Goal: Find contact information: Find contact information

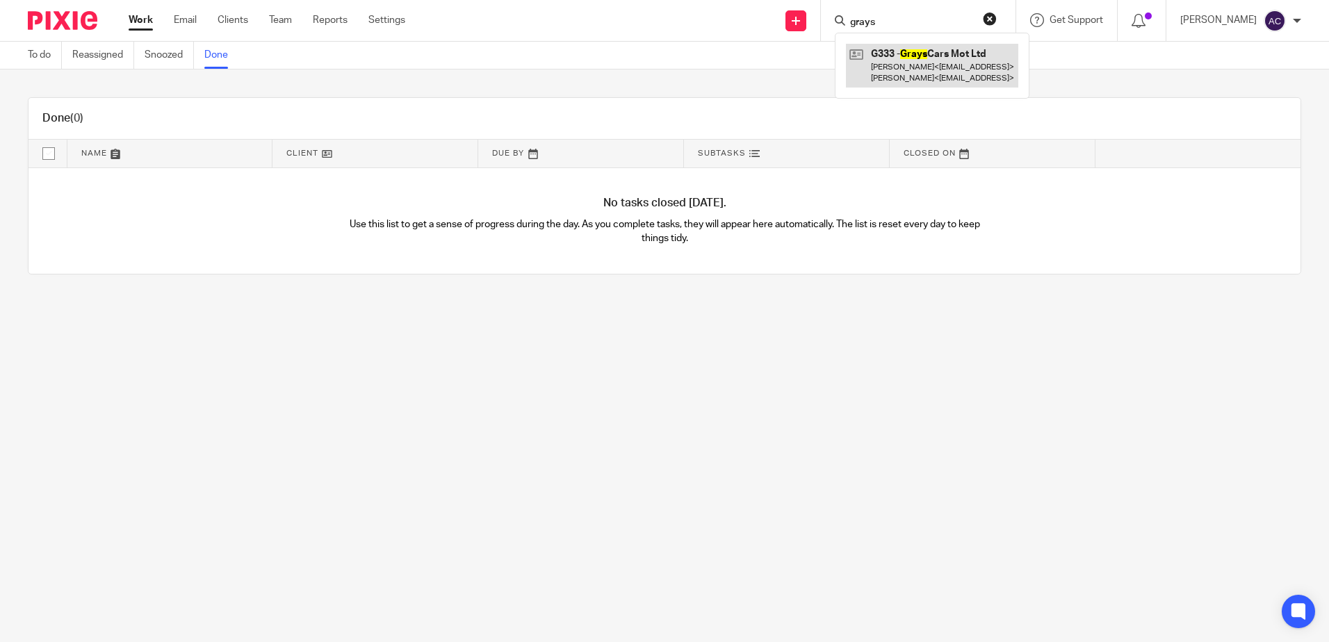
type input "grays"
click at [934, 66] on link at bounding box center [932, 65] width 172 height 43
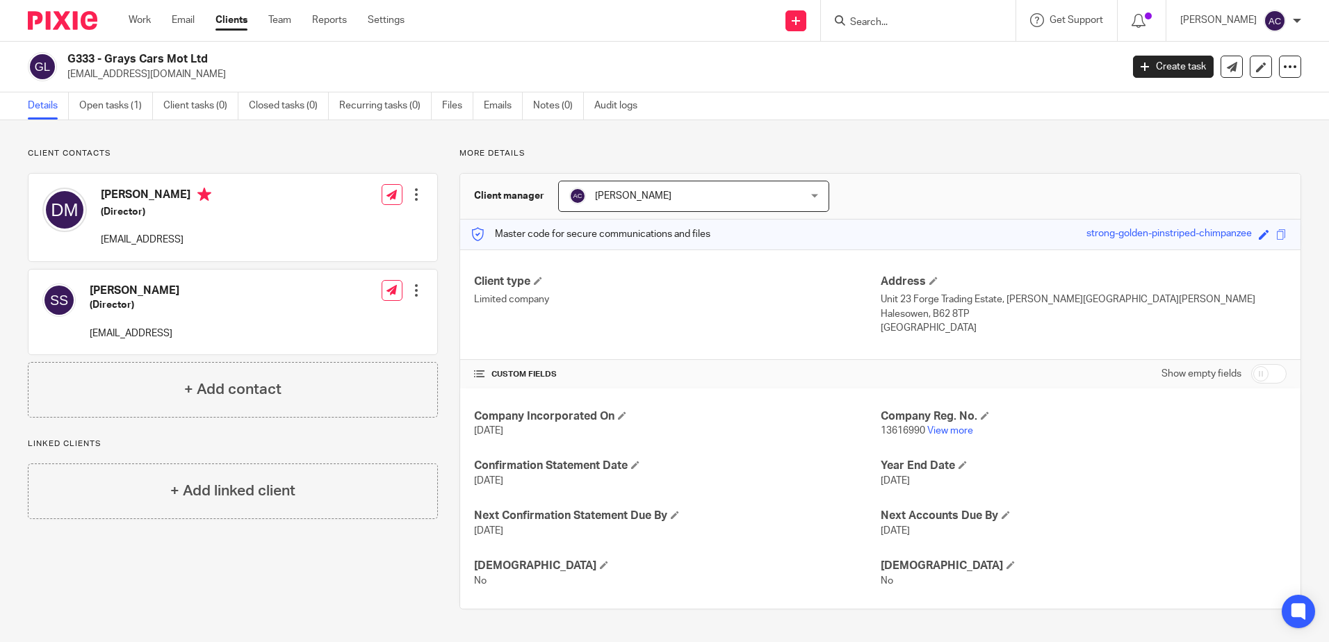
click at [941, 17] on input "Search" at bounding box center [911, 23] width 125 height 13
type input "midland tra"
click at [997, 15] on button "reset" at bounding box center [990, 19] width 14 height 14
click at [953, 20] on input "Search" at bounding box center [903, 23] width 125 height 13
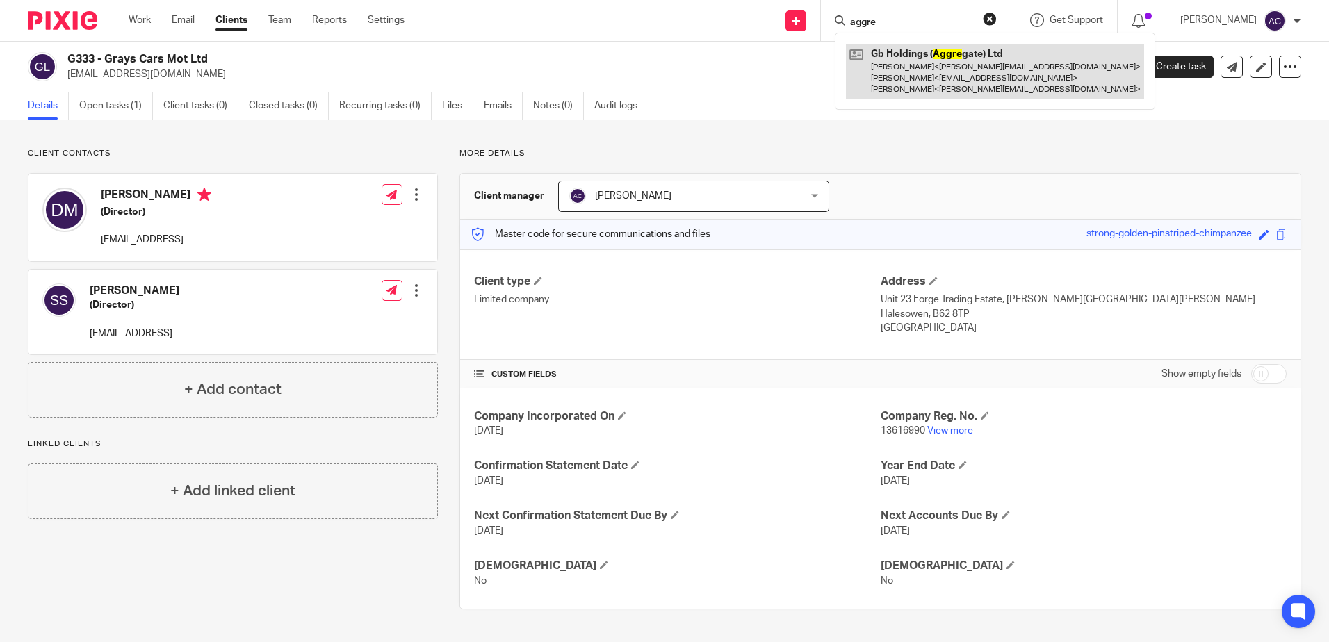
type input "aggre"
click at [982, 79] on link at bounding box center [995, 71] width 298 height 55
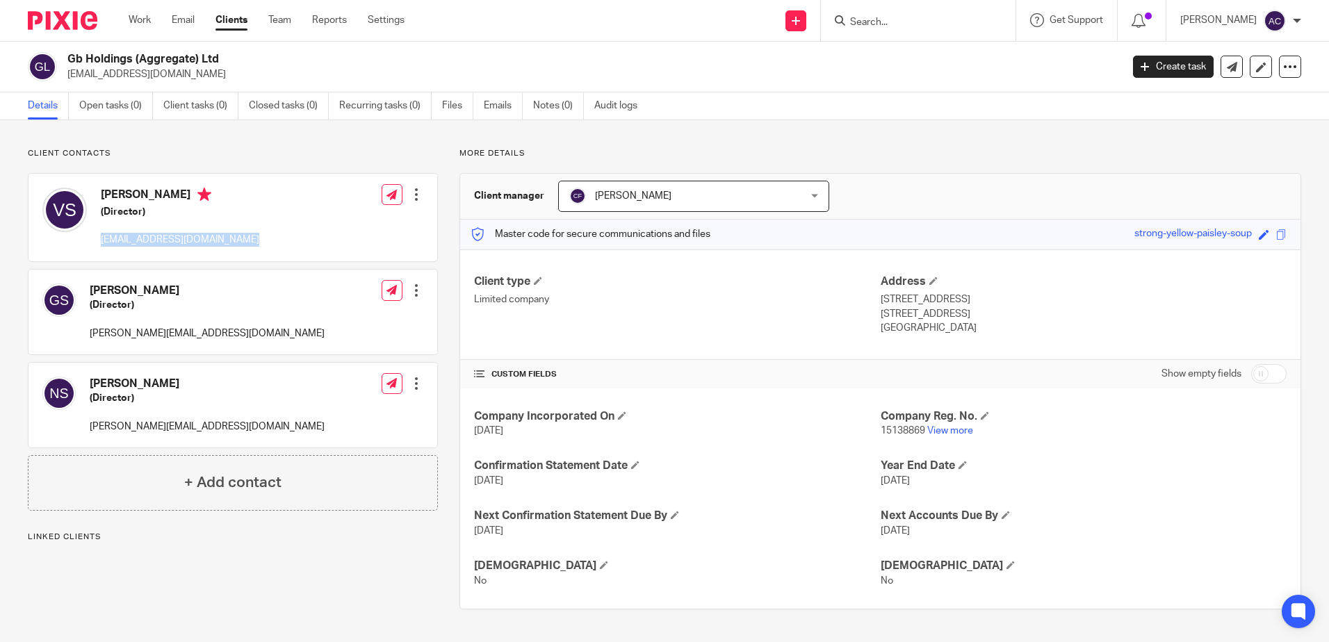
drag, startPoint x: 0, startPoint y: 0, endPoint x: 102, endPoint y: 243, distance: 263.0
click at [102, 243] on div "[PERSON_NAME] (Director) [EMAIL_ADDRESS][DOMAIN_NAME] Edit contact Create clien…" at bounding box center [233, 218] width 409 height 88
copy p "[EMAIL_ADDRESS][DOMAIN_NAME]"
click at [925, 17] on input "Search" at bounding box center [911, 23] width 125 height 13
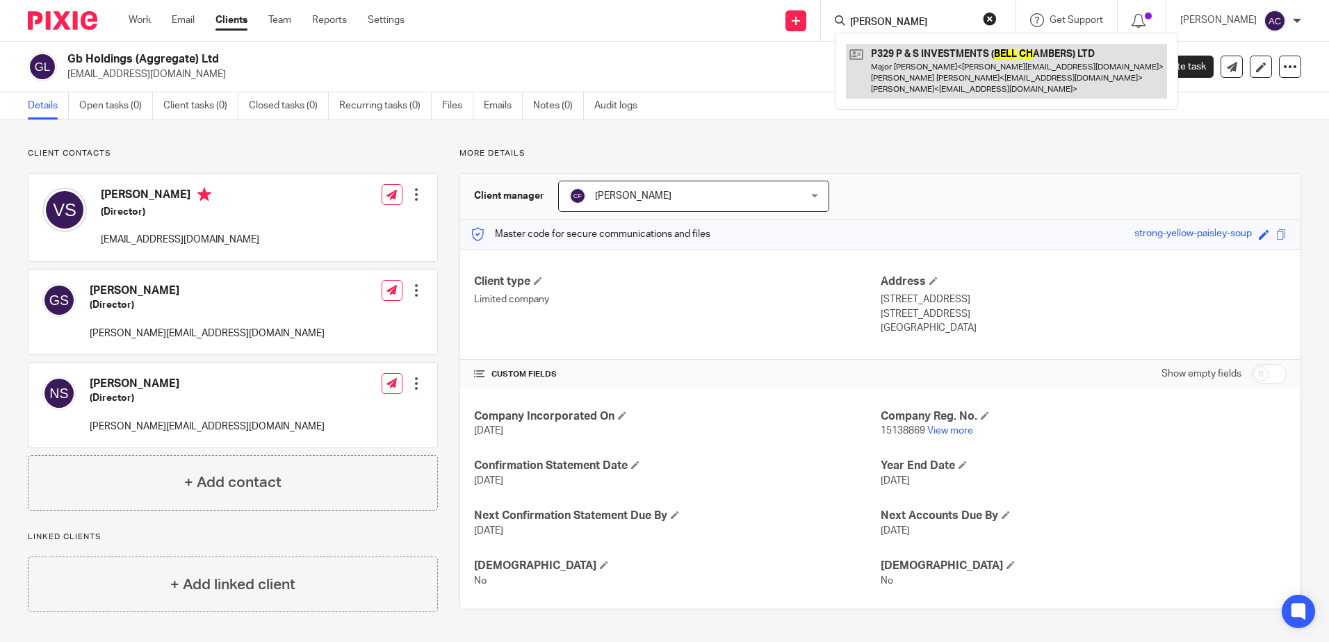
type input "[PERSON_NAME]"
click at [1017, 67] on link at bounding box center [1006, 71] width 321 height 55
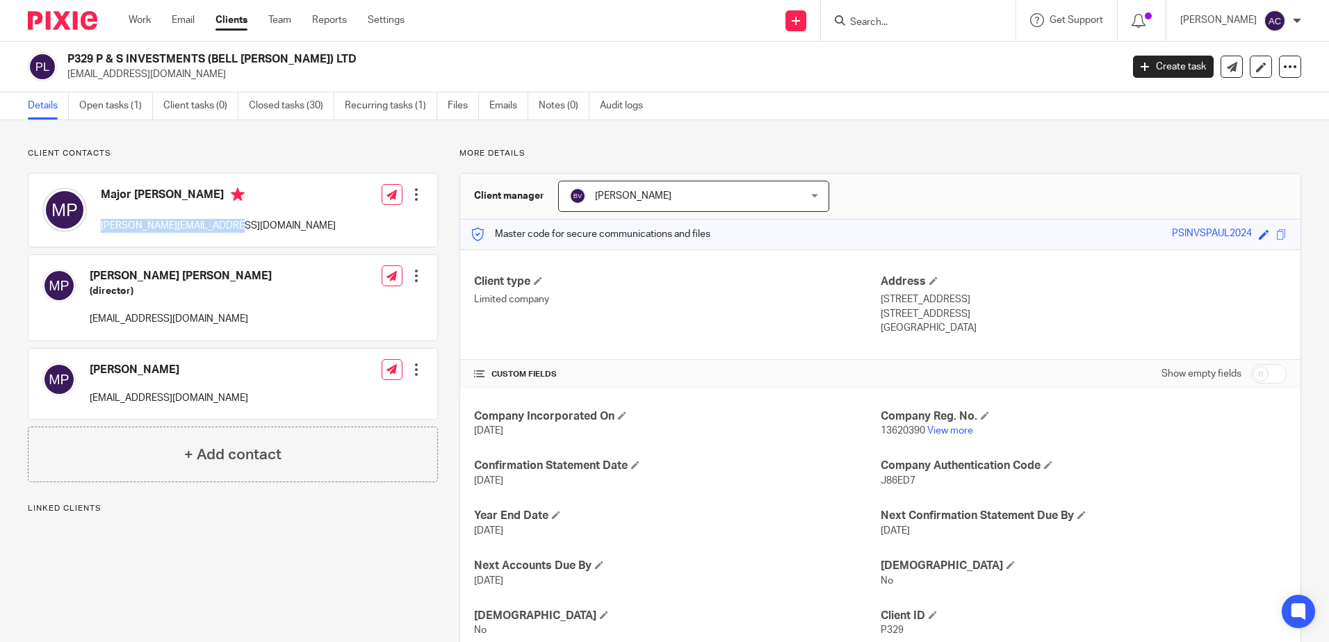
drag, startPoint x: 228, startPoint y: 225, endPoint x: 101, endPoint y: 230, distance: 127.3
click at [101, 230] on p "[PERSON_NAME][EMAIL_ADDRESS][DOMAIN_NAME]" at bounding box center [218, 226] width 235 height 14
drag, startPoint x: 101, startPoint y: 230, endPoint x: 227, endPoint y: 242, distance: 127.1
click at [227, 242] on div "Major Paul [EMAIL_ADDRESS][DOMAIN_NAME] Edit contact Create client from contact…" at bounding box center [233, 210] width 409 height 73
click at [229, 225] on p "[PERSON_NAME][EMAIL_ADDRESS][DOMAIN_NAME]" at bounding box center [218, 226] width 235 height 14
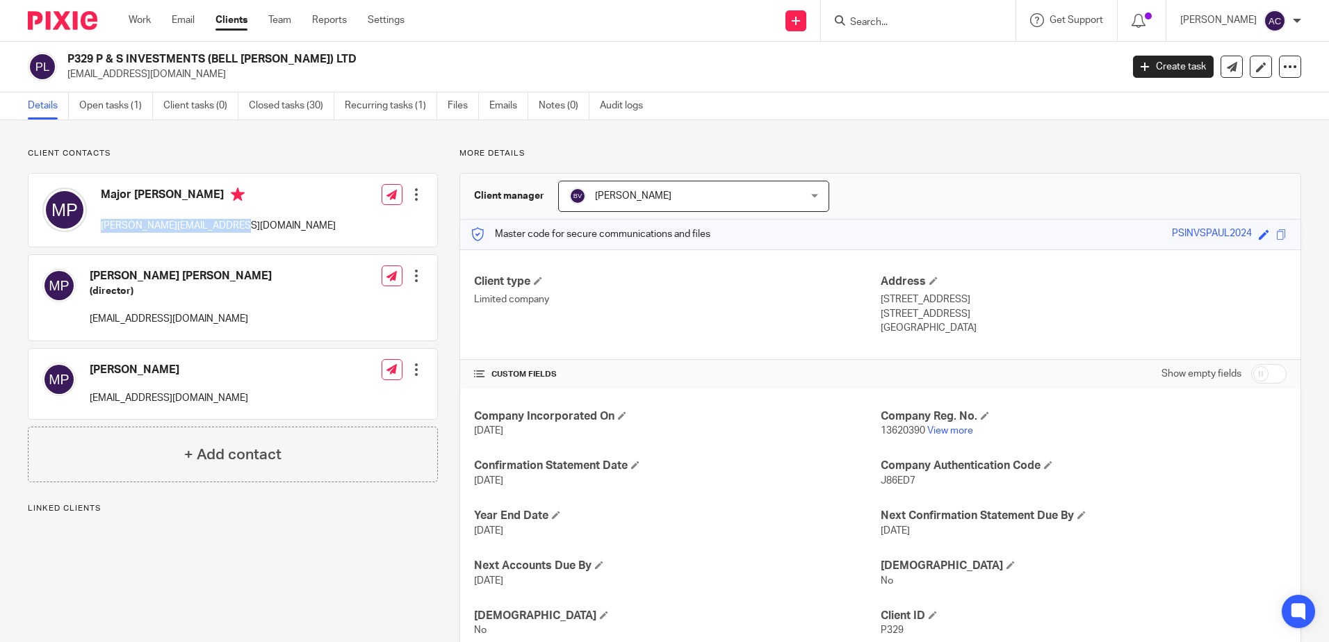
drag, startPoint x: 237, startPoint y: 229, endPoint x: 98, endPoint y: 228, distance: 139.1
click at [98, 228] on div "Major Paul [EMAIL_ADDRESS][DOMAIN_NAME] Edit contact Create client from contact…" at bounding box center [233, 210] width 409 height 73
copy p "[PERSON_NAME][EMAIL_ADDRESS][DOMAIN_NAME]"
click at [929, 19] on input "Search" at bounding box center [911, 23] width 125 height 13
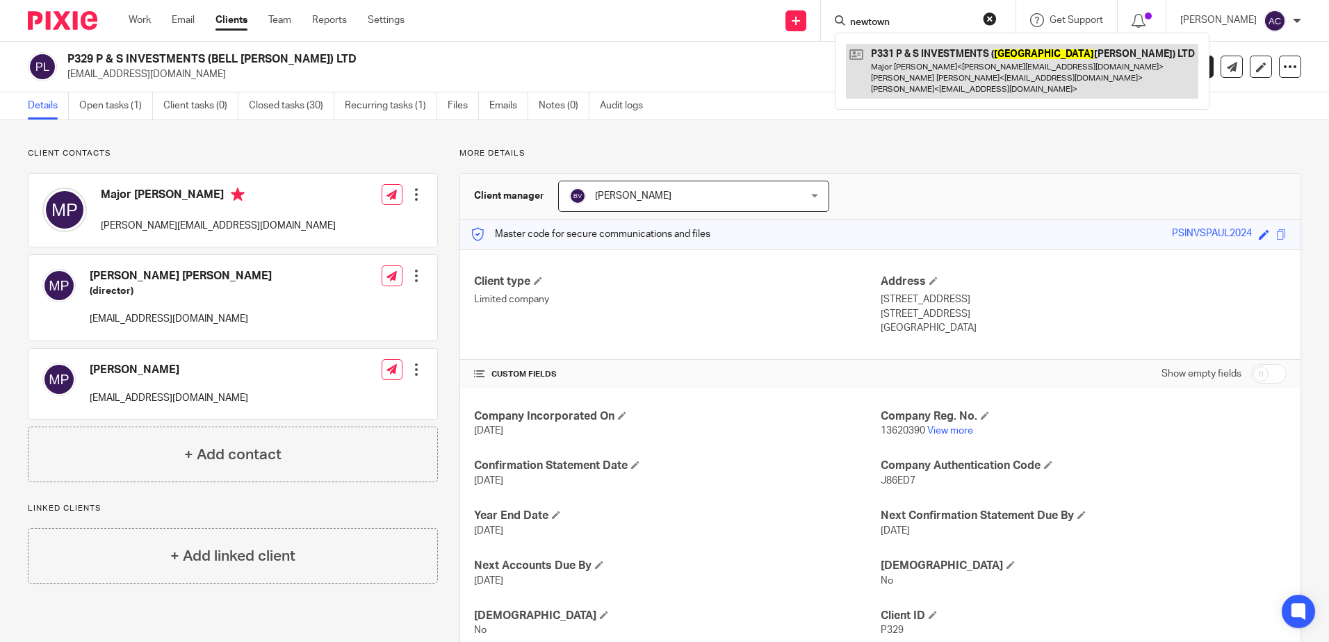
type input "newtown"
click at [910, 60] on link at bounding box center [1022, 71] width 353 height 55
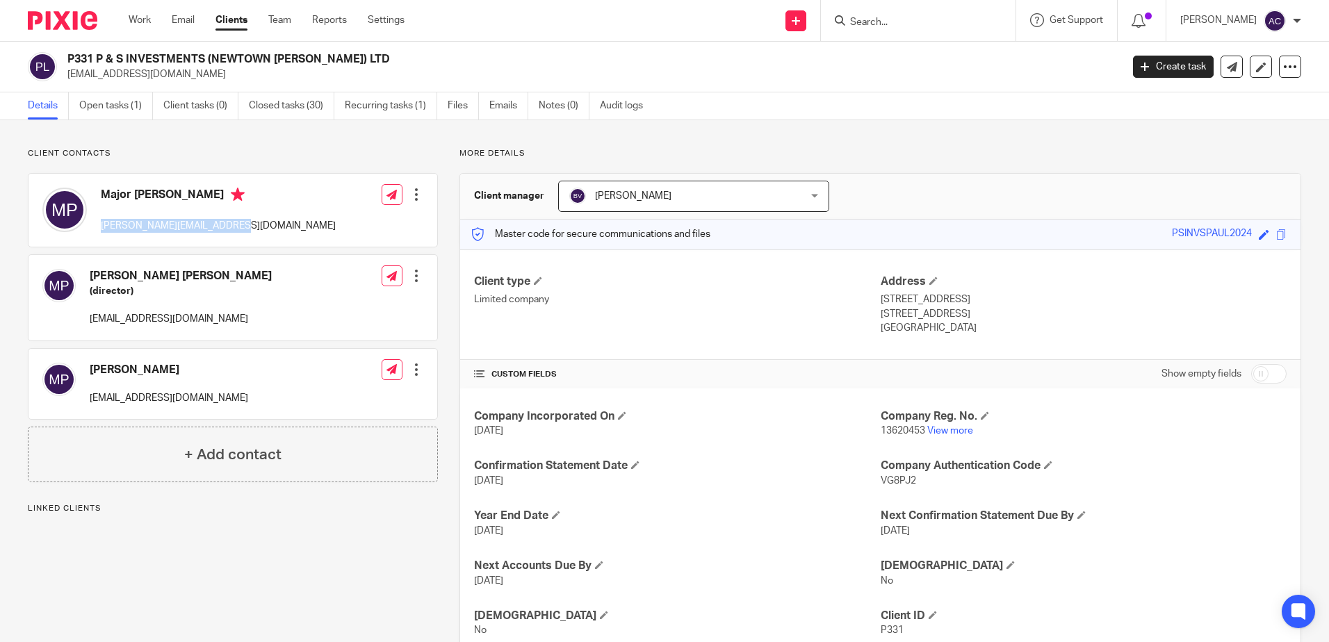
drag, startPoint x: 0, startPoint y: 0, endPoint x: 101, endPoint y: 231, distance: 251.9
click at [101, 231] on div "Major Paul [EMAIL_ADDRESS][DOMAIN_NAME] Edit contact Create client from contact…" at bounding box center [233, 210] width 409 height 73
copy p "[PERSON_NAME][EMAIL_ADDRESS][DOMAIN_NAME]"
click at [898, 24] on input "Search" at bounding box center [911, 23] width 125 height 13
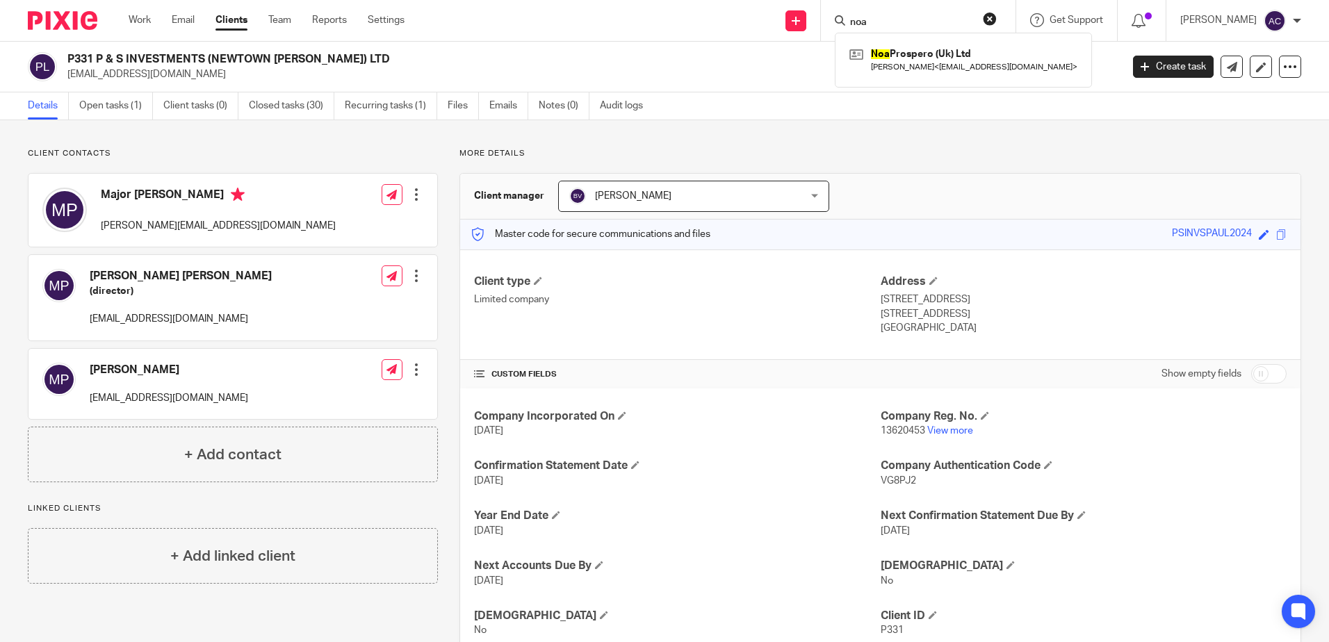
type input "noa"
